Goal: Find specific page/section: Find specific page/section

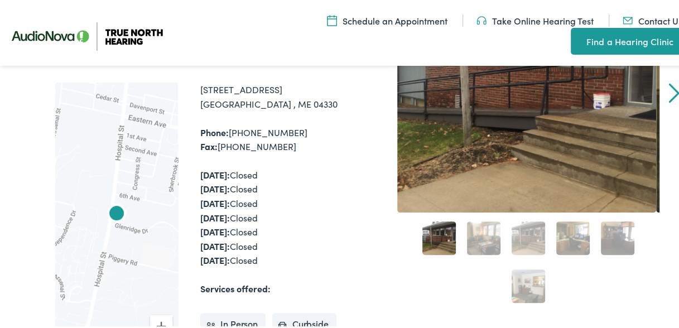
scroll to position [112, 0]
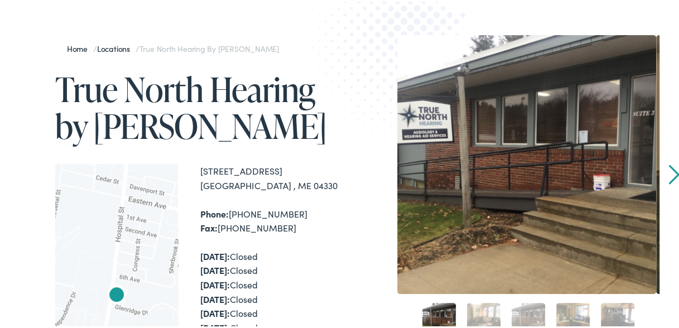
click at [127, 46] on link "Locations" at bounding box center [116, 46] width 39 height 11
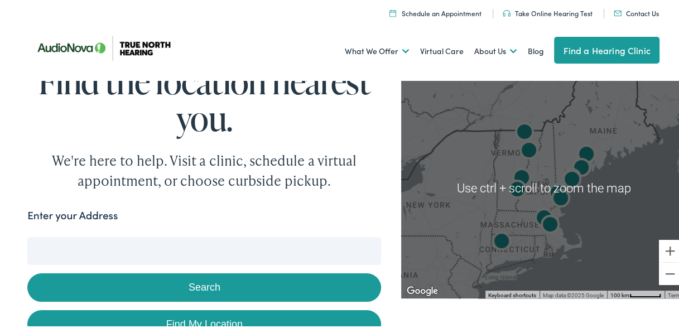
click at [590, 165] on img "True North Hearing by AudioNova" at bounding box center [586, 154] width 27 height 27
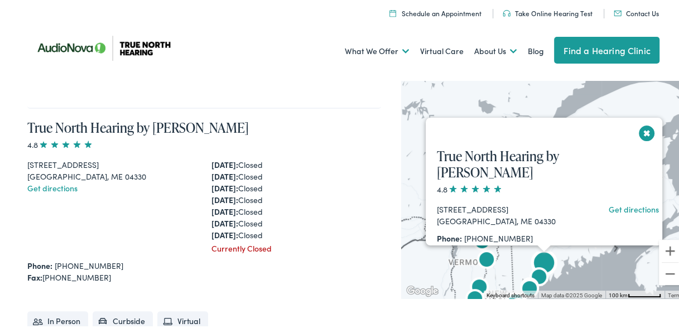
scroll to position [556, 0]
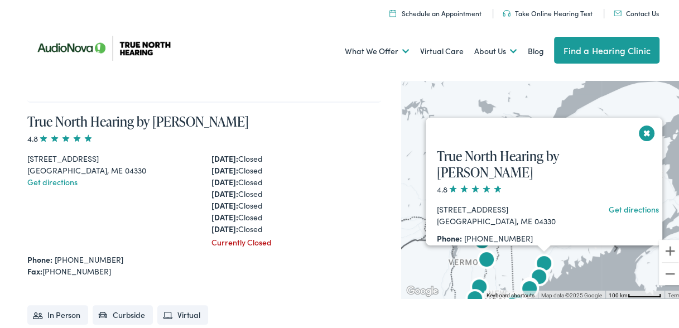
click at [637, 126] on button "Close" at bounding box center [647, 132] width 20 height 20
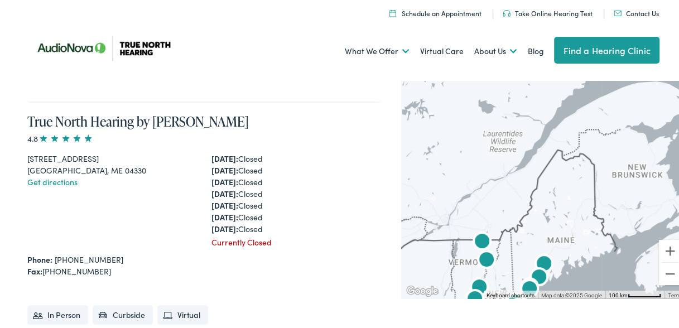
click at [544, 264] on img "AudioNova" at bounding box center [539, 276] width 27 height 27
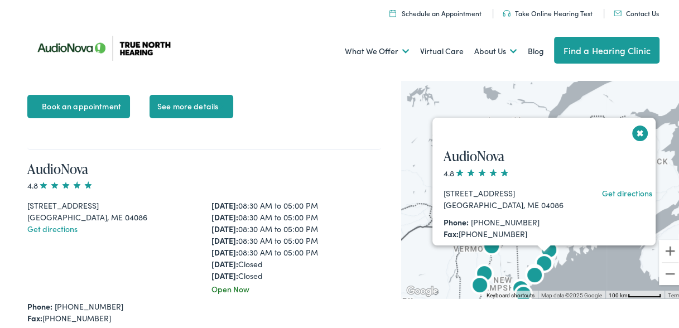
scroll to position [3186, 0]
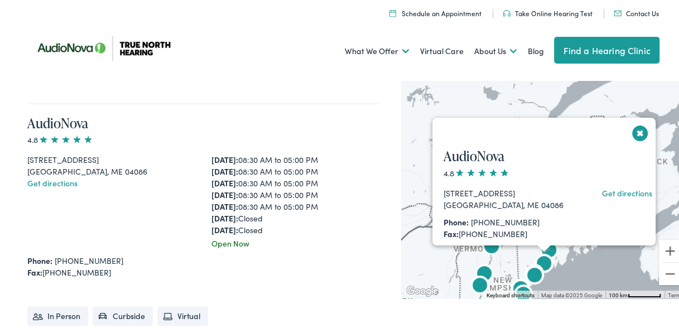
click at [545, 246] on img "True North Hearing by AudioNova" at bounding box center [549, 250] width 27 height 27
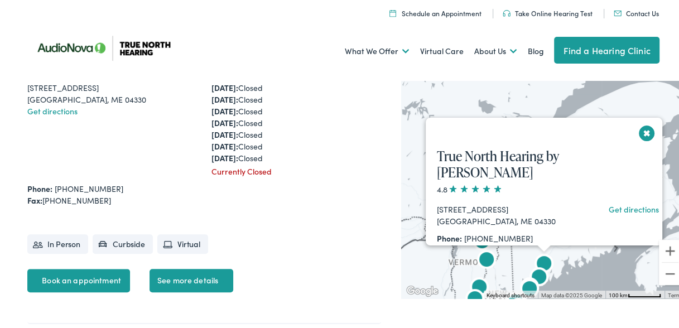
scroll to position [556, 0]
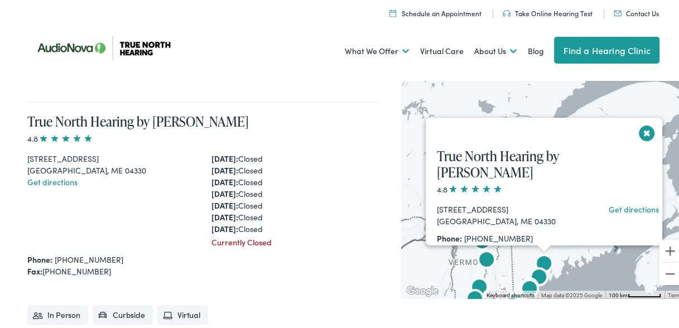
drag, startPoint x: 534, startPoint y: 191, endPoint x: 437, endPoint y: 194, distance: 97.1
click at [437, 201] on div "[STREET_ADDRESS]" at bounding box center [504, 207] width 134 height 12
drag, startPoint x: 442, startPoint y: 193, endPoint x: 436, endPoint y: 190, distance: 6.7
click at [436, 201] on div "[STREET_ADDRESS] Get directions Phone: [PHONE_NUMBER] Fax: [PHONE_NUMBER] [DATE…" at bounding box center [549, 271] width 247 height 141
copy div "[STREET_ADDRESS]"
